Goal: Check status: Check status

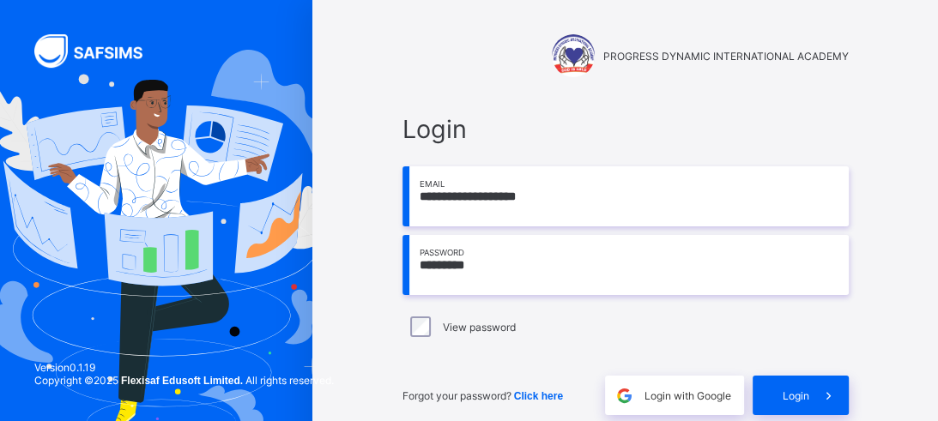
click at [785, 395] on span "Login" at bounding box center [795, 395] width 27 height 13
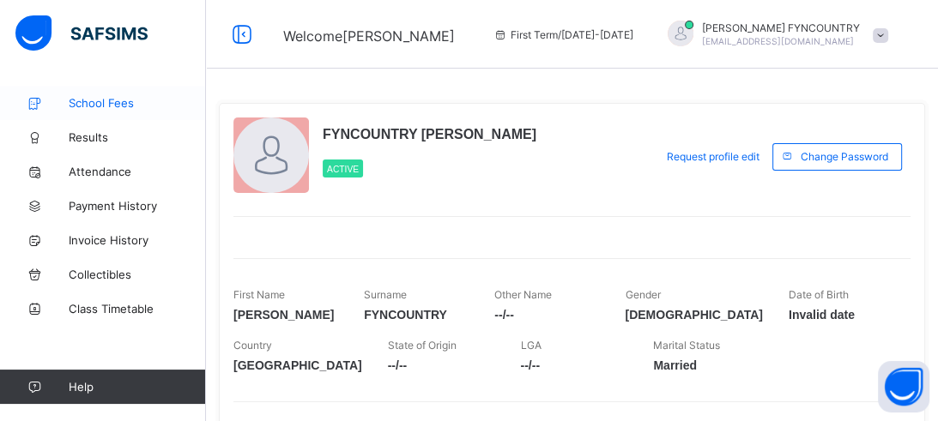
click at [117, 103] on span "School Fees" at bounding box center [137, 103] width 137 height 14
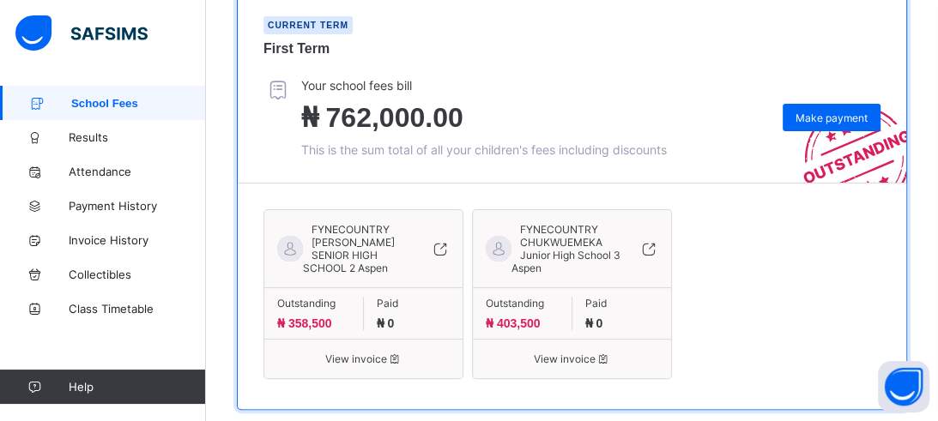
scroll to position [319, 0]
click at [361, 365] on span "View invoice" at bounding box center [363, 358] width 172 height 13
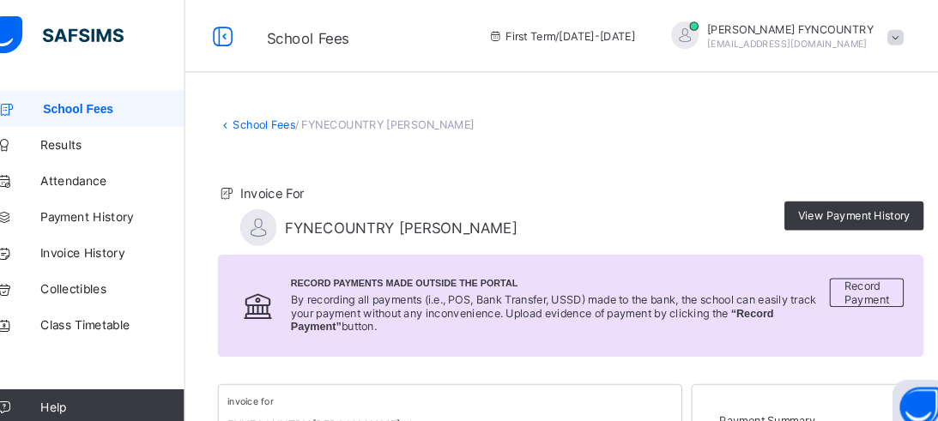
click at [881, 35] on span at bounding box center [879, 35] width 15 height 15
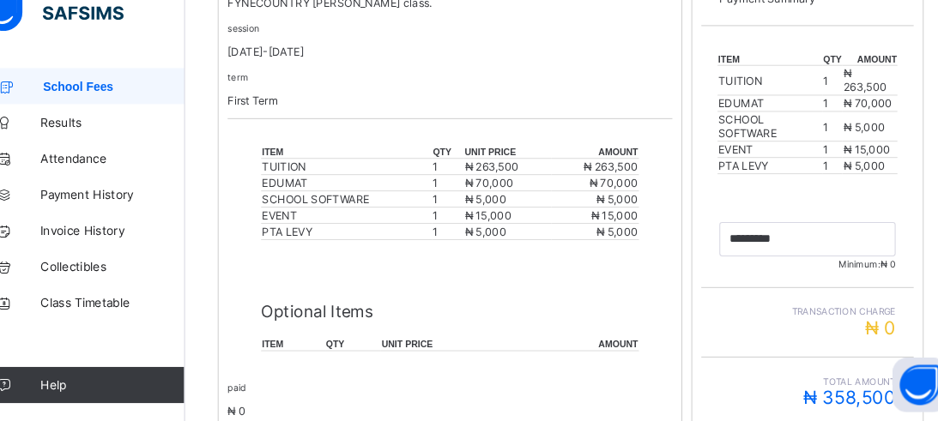
scroll to position [382, 0]
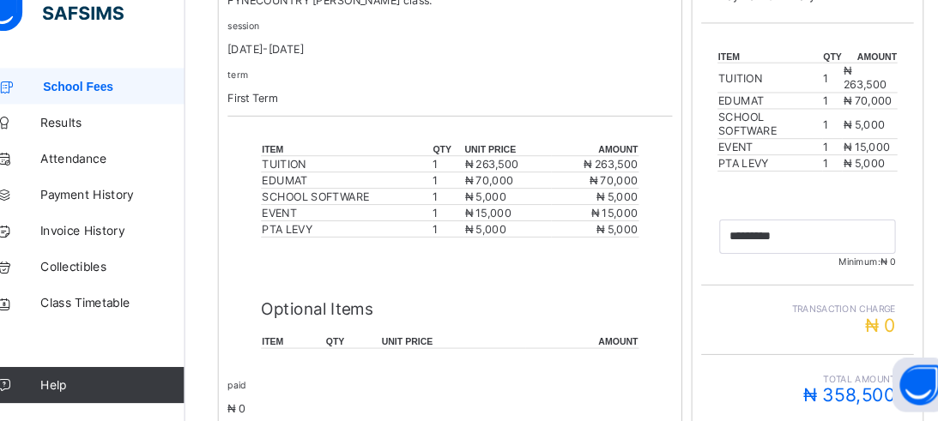
click at [685, 160] on div "invoice for FYNECOUNTRY [PERSON_NAME] class. session [DATE]-[DATE] term First T…" at bounding box center [572, 313] width 670 height 660
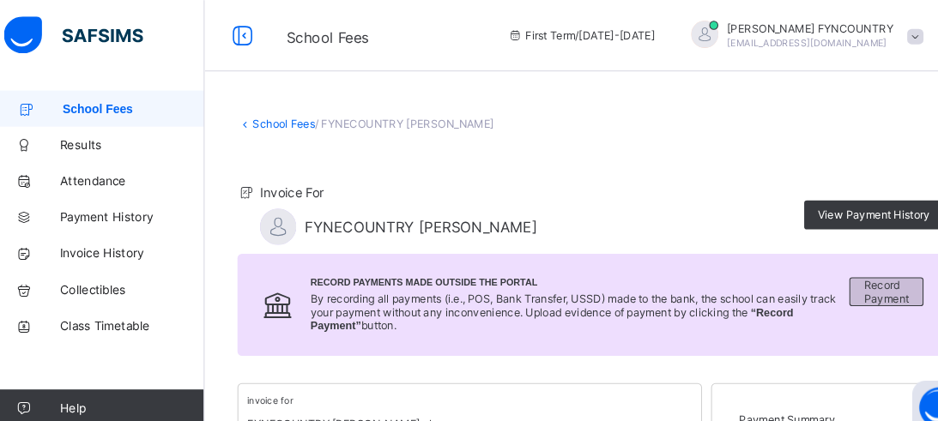
scroll to position [0, 0]
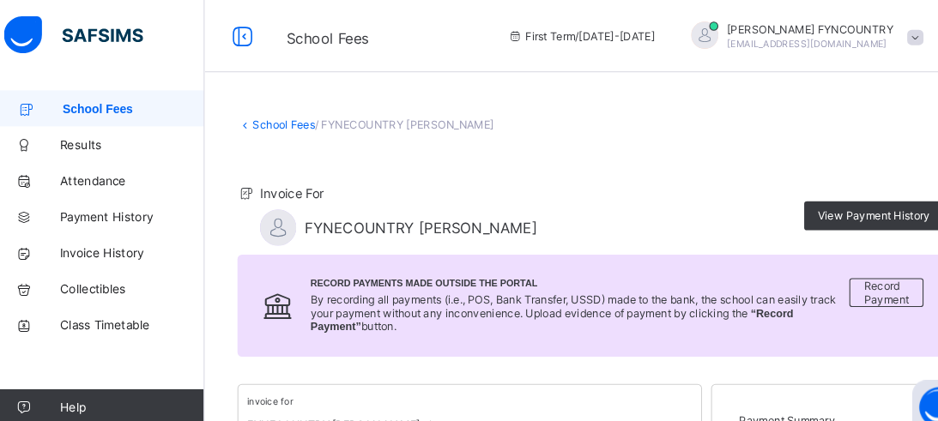
click at [96, 103] on span "School Fees" at bounding box center [138, 103] width 135 height 13
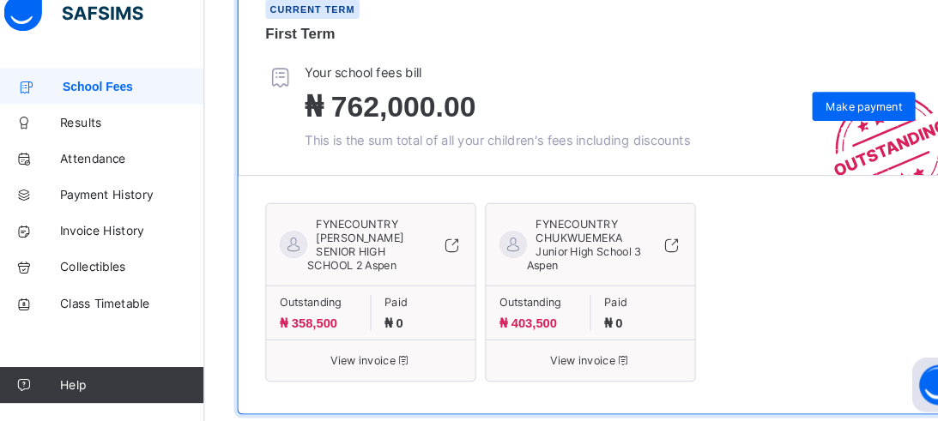
scroll to position [353, 0]
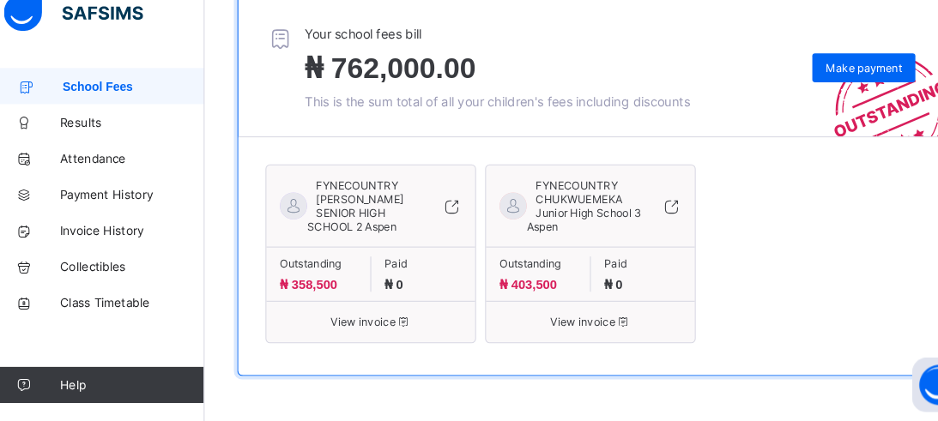
click at [651, 216] on icon at bounding box center [648, 216] width 19 height 17
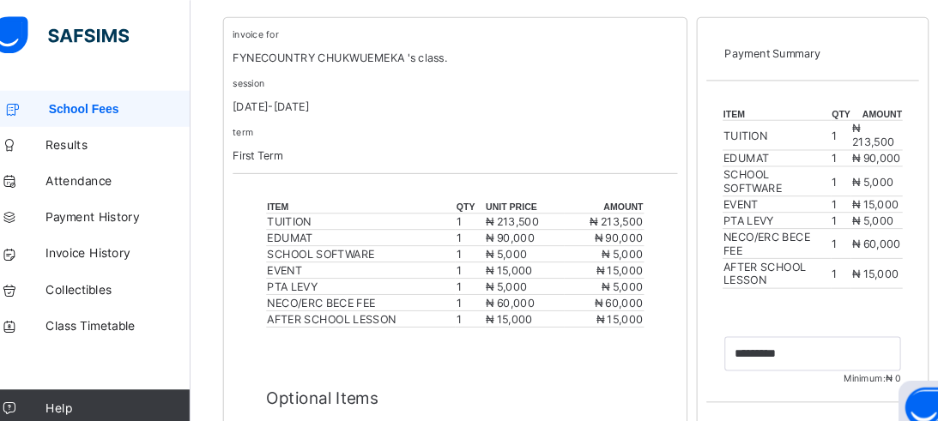
scroll to position [319, 0]
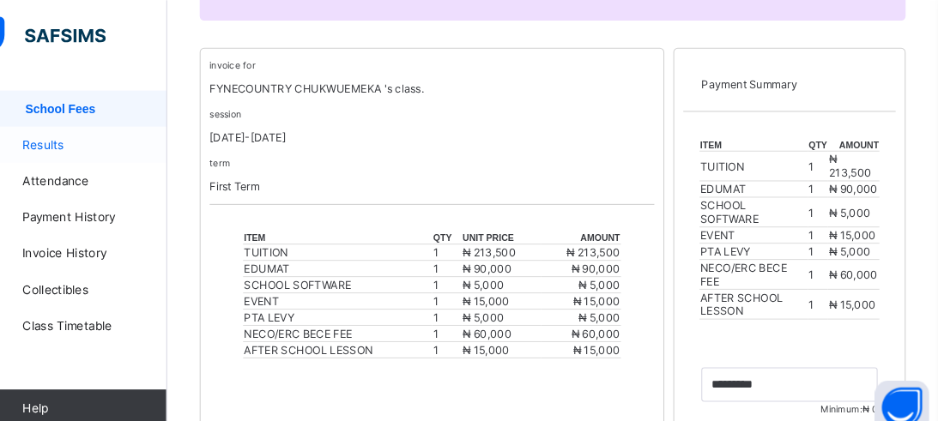
click at [109, 139] on span "Results" at bounding box center [137, 137] width 137 height 14
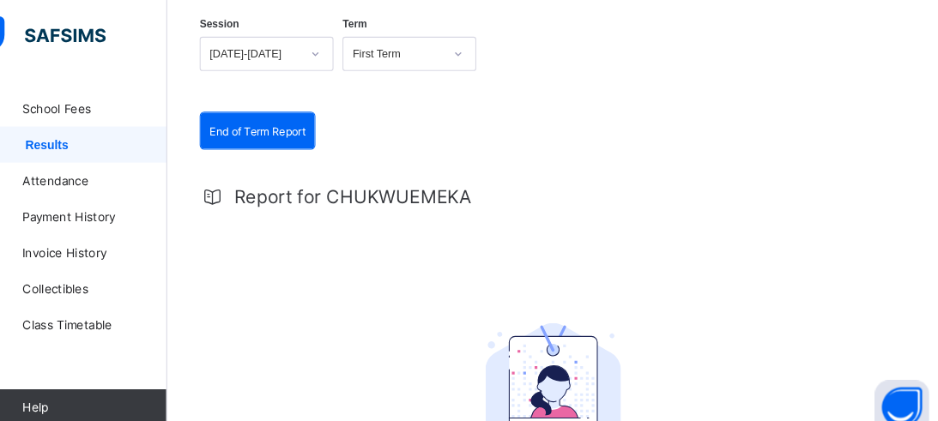
scroll to position [163, 0]
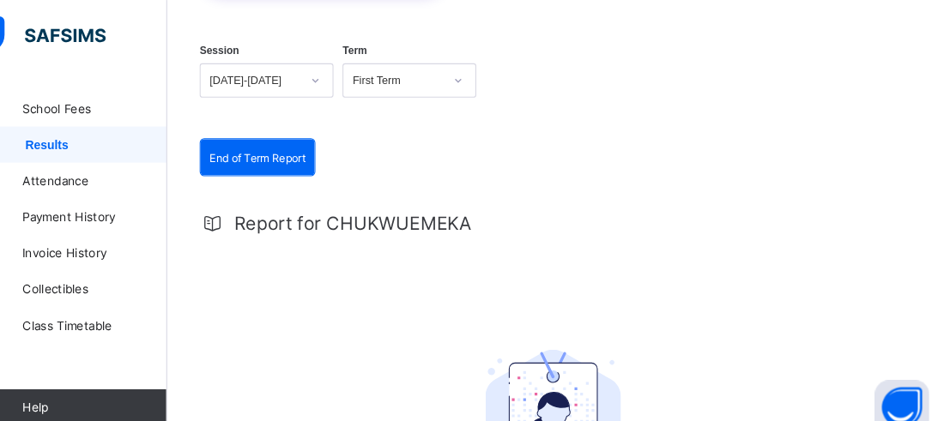
click at [290, 145] on span "End of Term Report" at bounding box center [291, 149] width 91 height 13
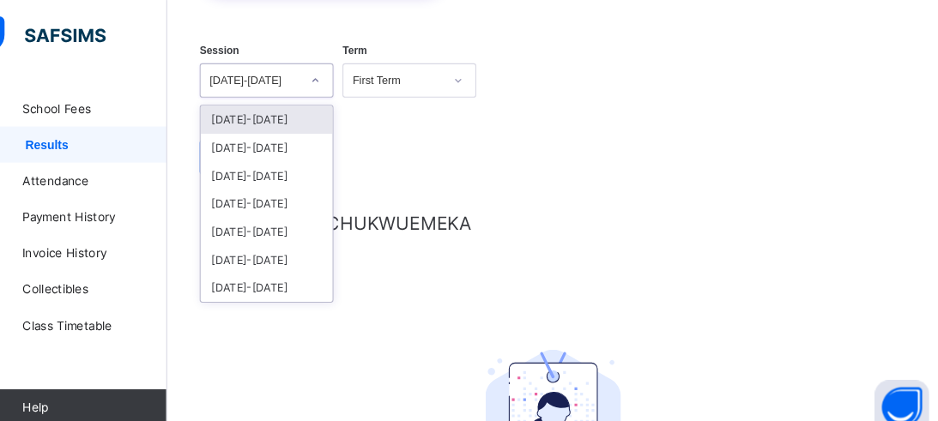
click at [346, 80] on icon at bounding box center [346, 76] width 10 height 17
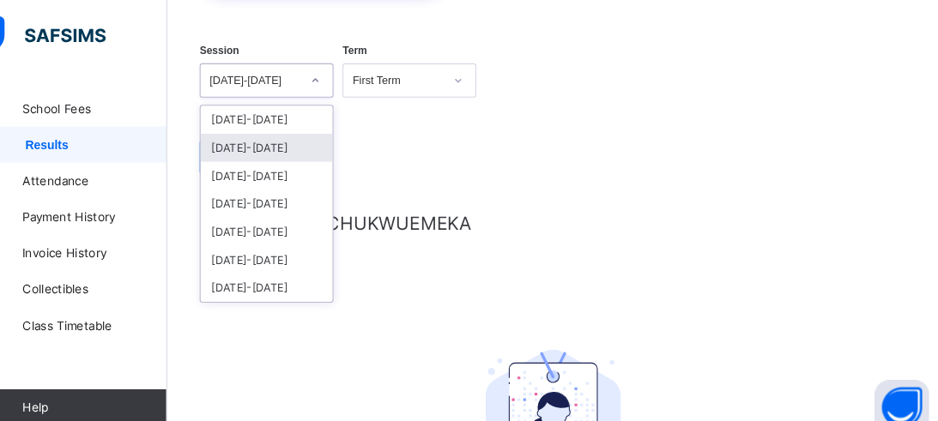
click at [336, 130] on div "[DATE]-[DATE]" at bounding box center [300, 140] width 125 height 27
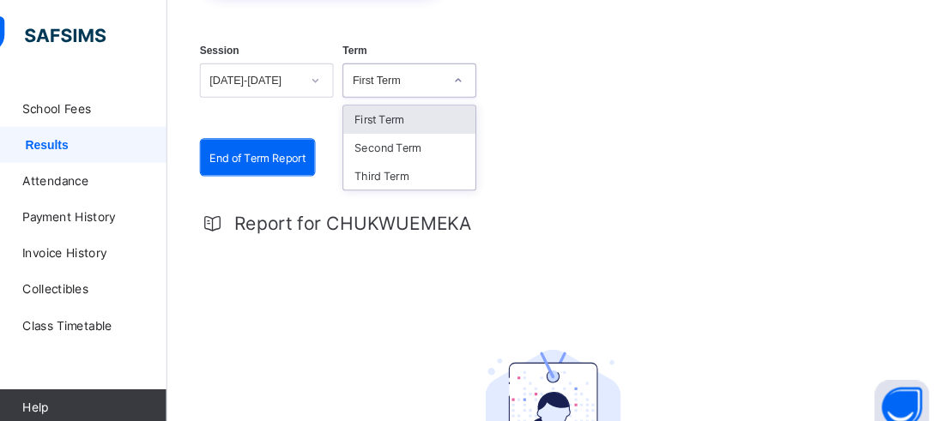
click at [453, 82] on div "First Term" at bounding box center [425, 76] width 86 height 12
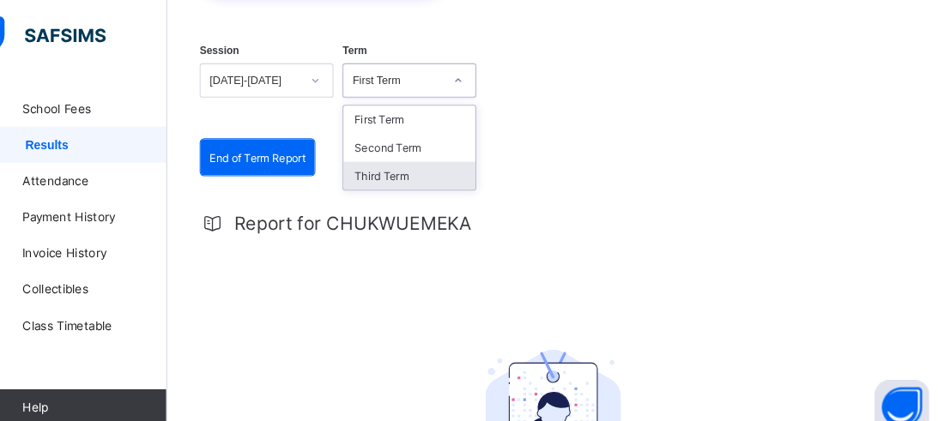
click at [420, 168] on div "Third Term" at bounding box center [435, 167] width 125 height 27
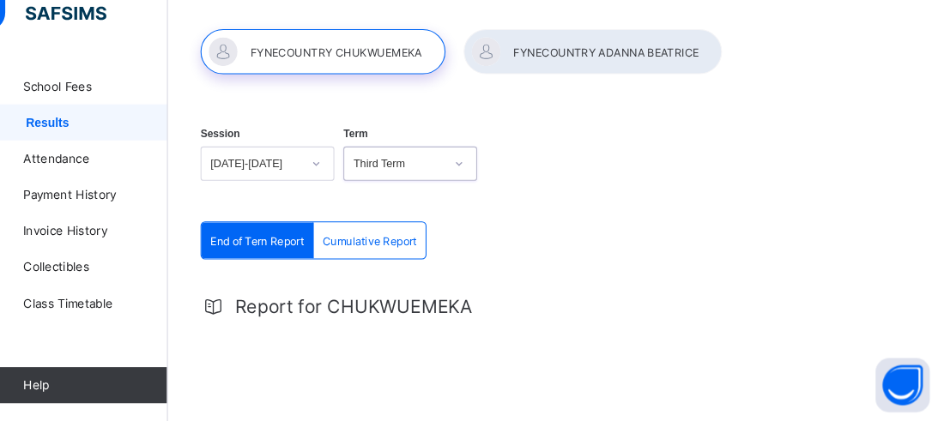
scroll to position [386, 0]
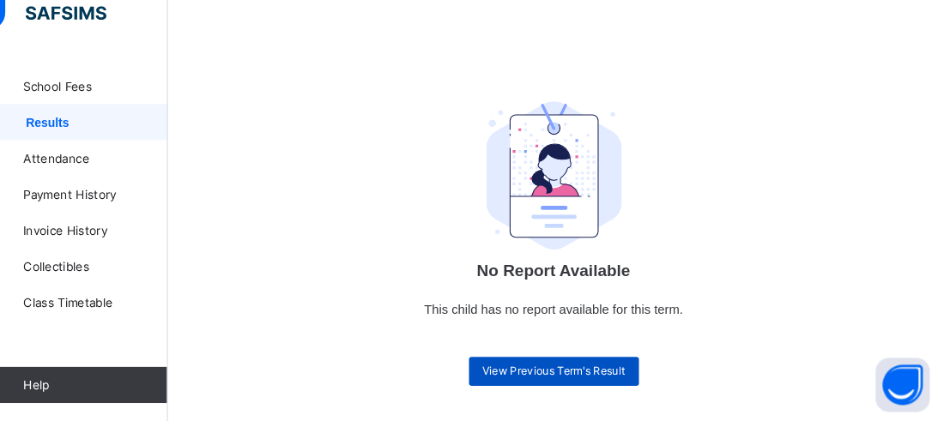
click at [620, 381] on div "View Previous Term's Result" at bounding box center [572, 373] width 161 height 27
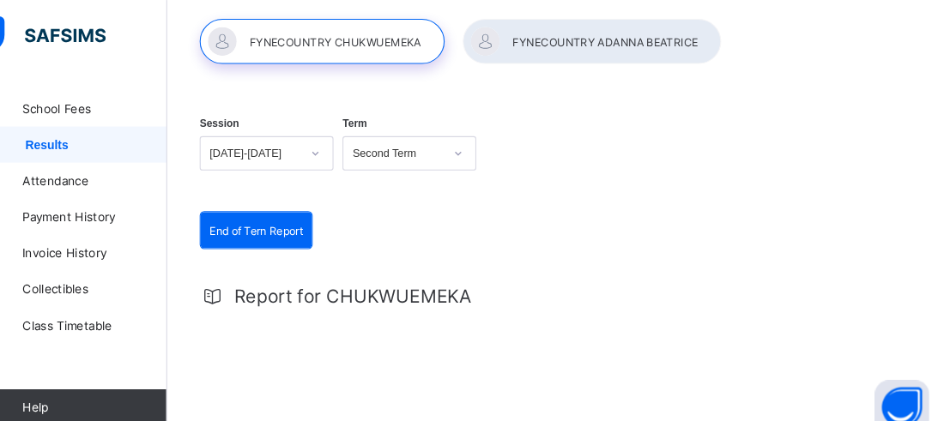
scroll to position [90, 0]
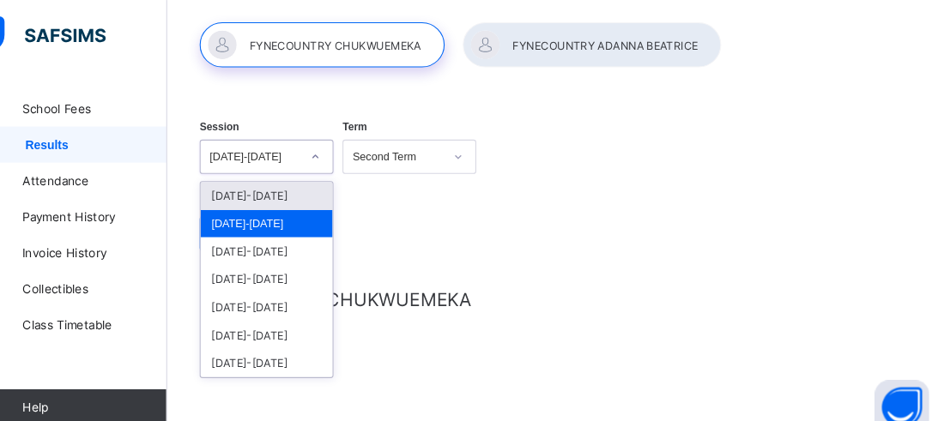
click at [353, 153] on div at bounding box center [346, 149] width 29 height 27
click at [337, 184] on div "[DATE]-[DATE]" at bounding box center [300, 186] width 125 height 27
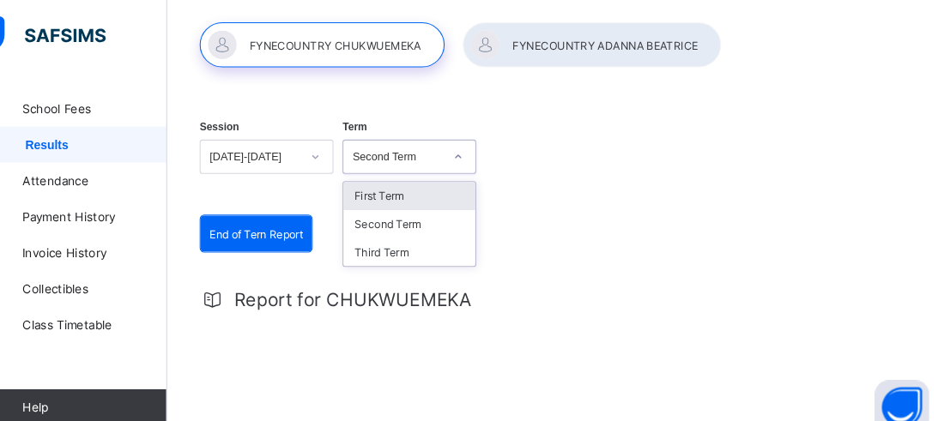
click at [481, 160] on div at bounding box center [482, 149] width 29 height 27
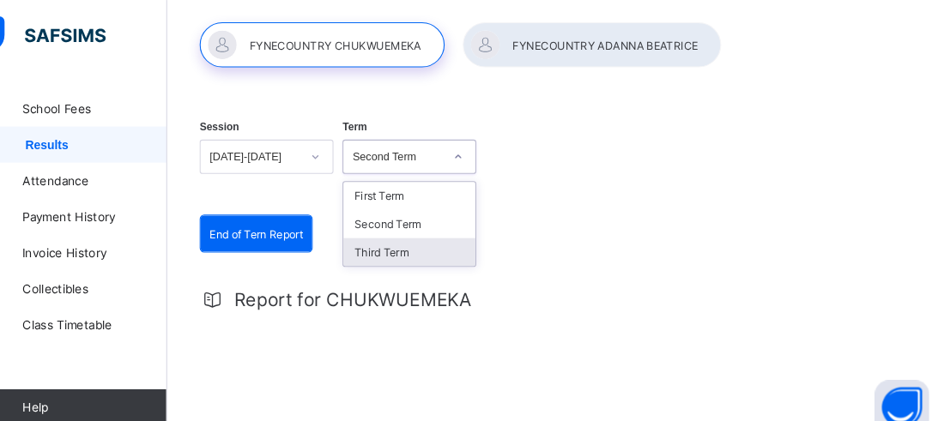
click at [454, 243] on div "Third Term" at bounding box center [435, 239] width 125 height 27
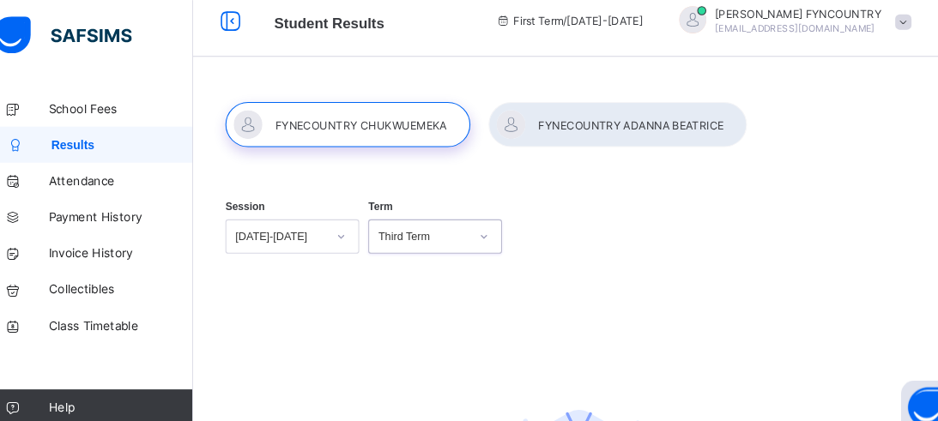
scroll to position [0, 0]
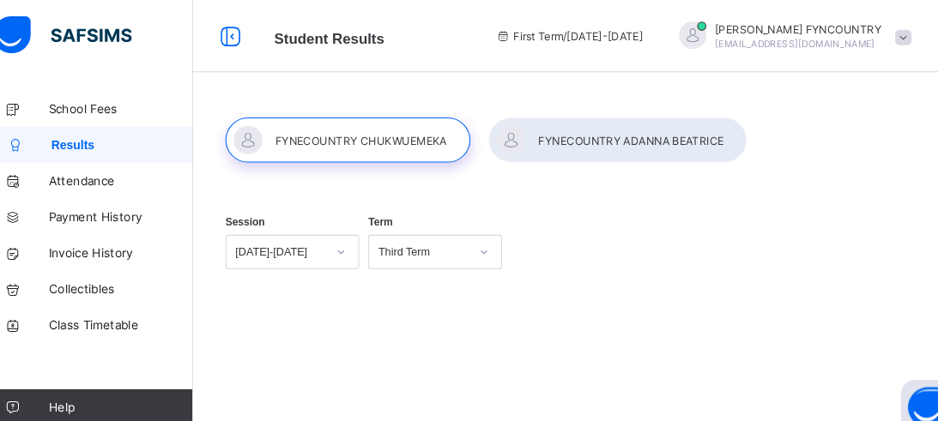
click at [878, 33] on span at bounding box center [879, 35] width 15 height 15
click at [247, 26] on icon at bounding box center [241, 34] width 29 height 25
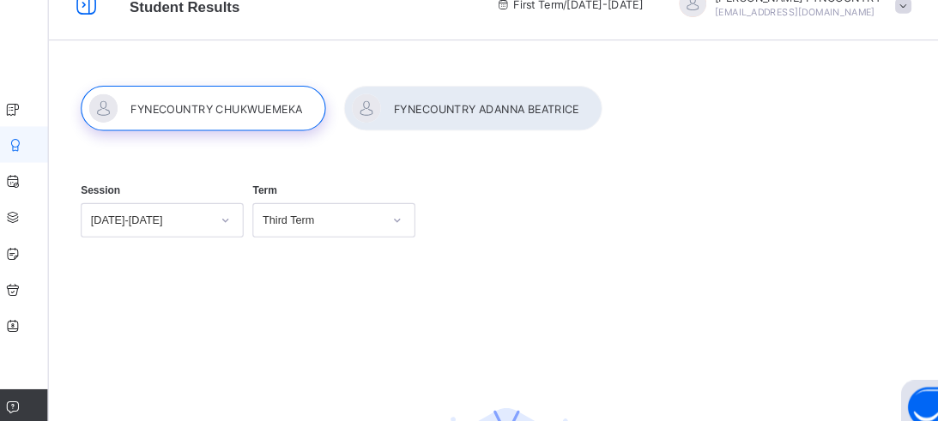
click at [236, 226] on div "[DATE]-[DATE]" at bounding box center [177, 209] width 154 height 33
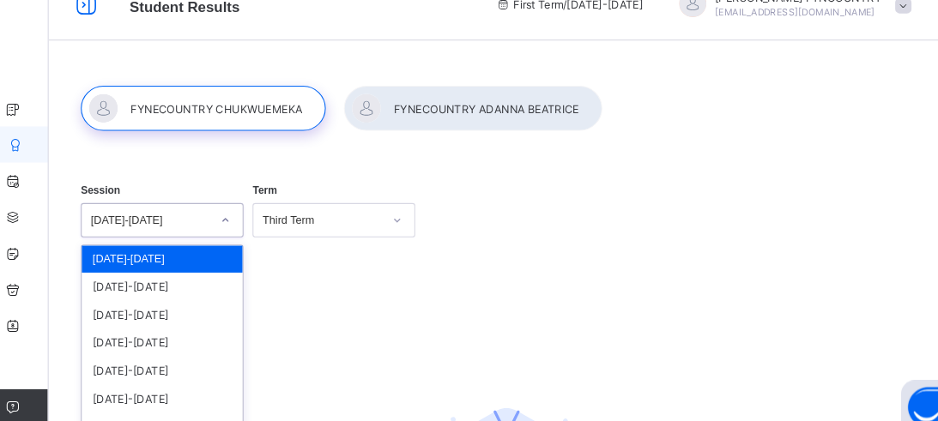
scroll to position [37, 0]
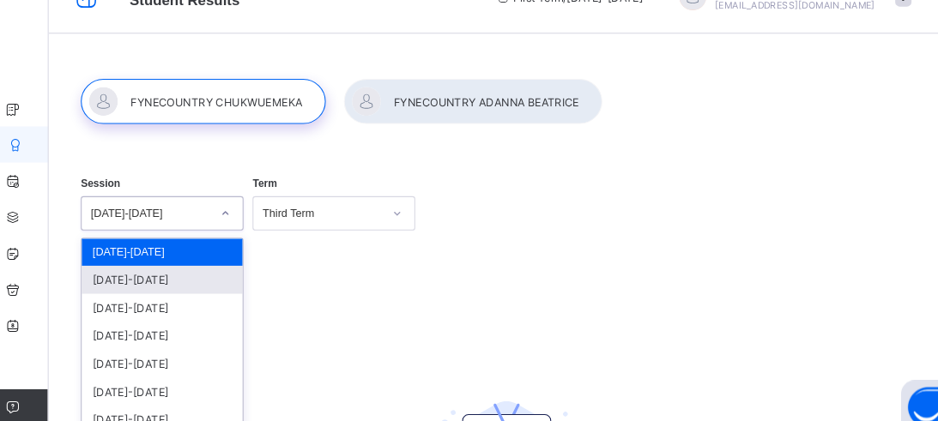
click at [214, 266] on div "[DATE]-[DATE]" at bounding box center [176, 265] width 153 height 27
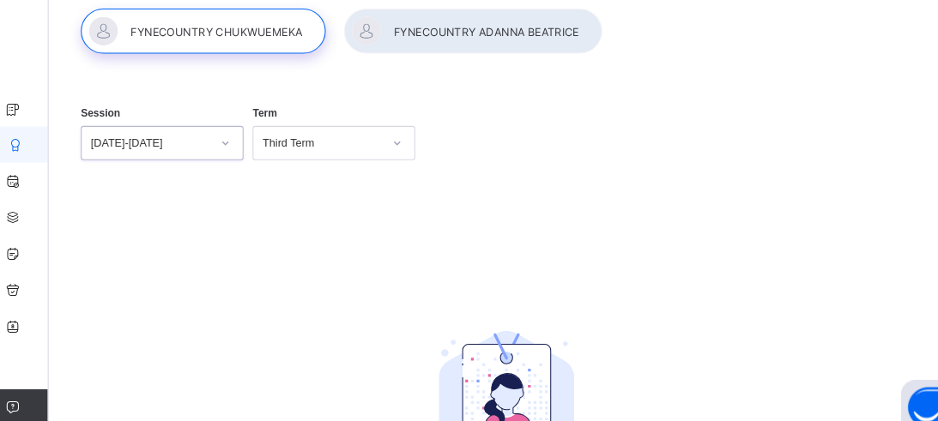
scroll to position [0, 0]
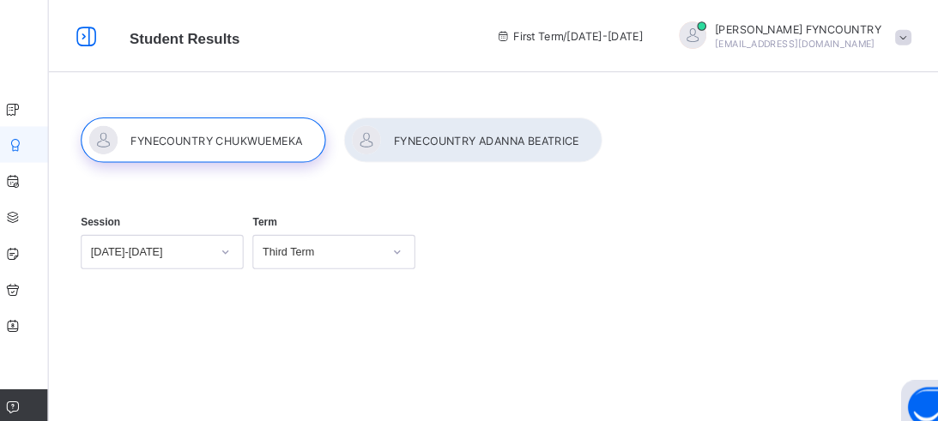
click at [499, 138] on div at bounding box center [471, 133] width 245 height 43
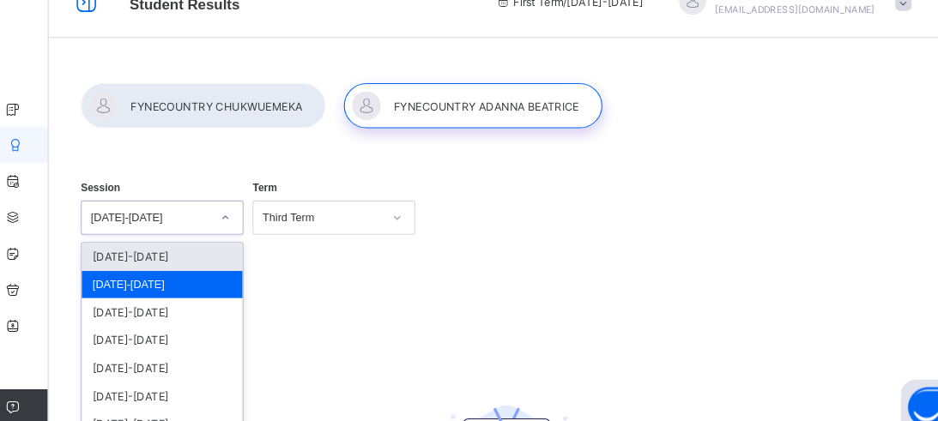
click at [238, 223] on div "option [DATE]-[DATE], selected. option [DATE]-[DATE] focused, 1 of 7. 7 results…" at bounding box center [177, 206] width 154 height 33
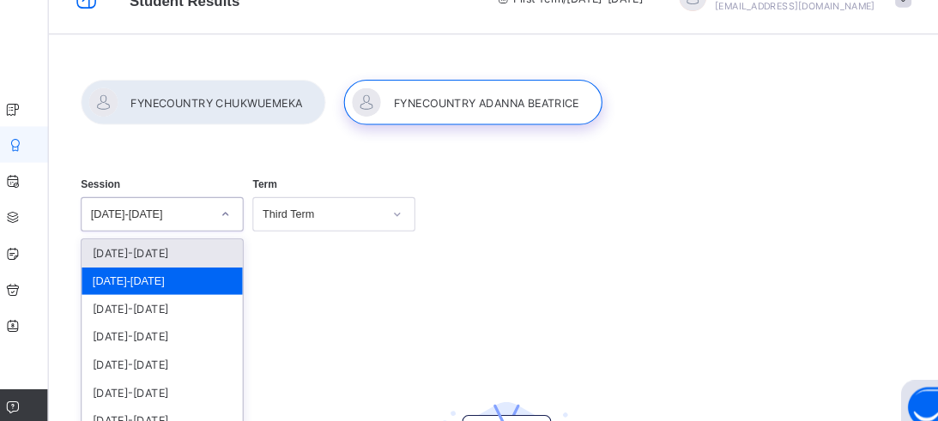
scroll to position [37, 0]
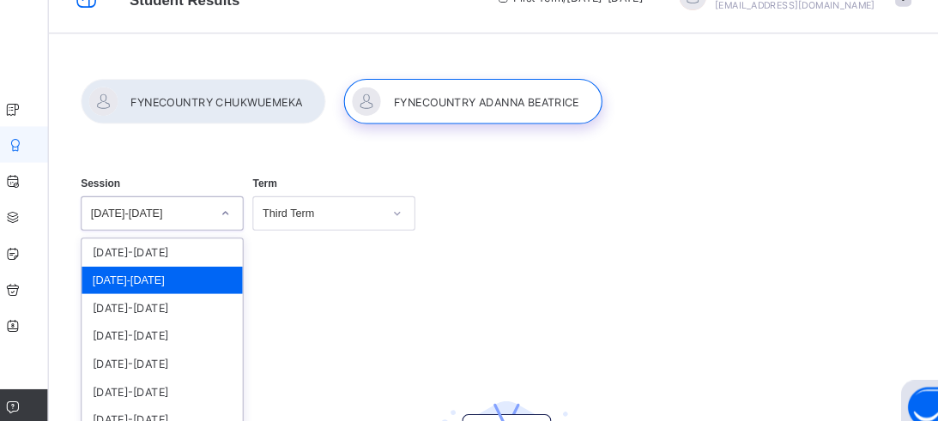
click at [206, 265] on div "[DATE]-[DATE]" at bounding box center [176, 266] width 153 height 26
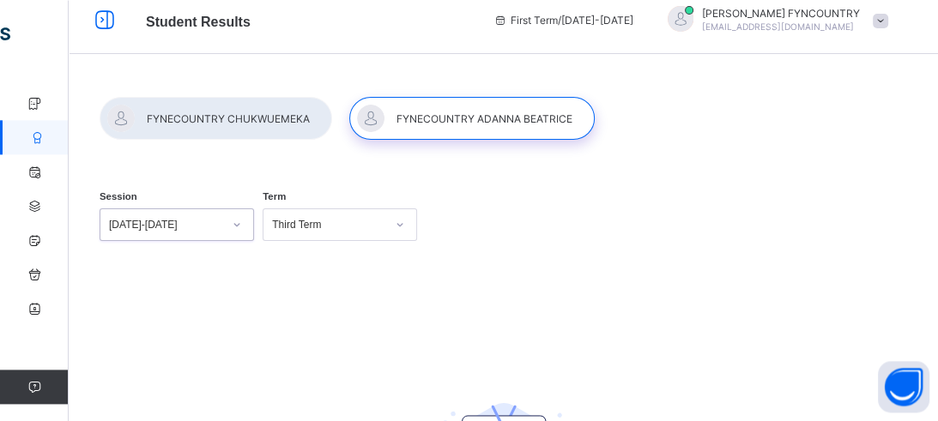
scroll to position [10, 0]
